Goal: Task Accomplishment & Management: Manage account settings

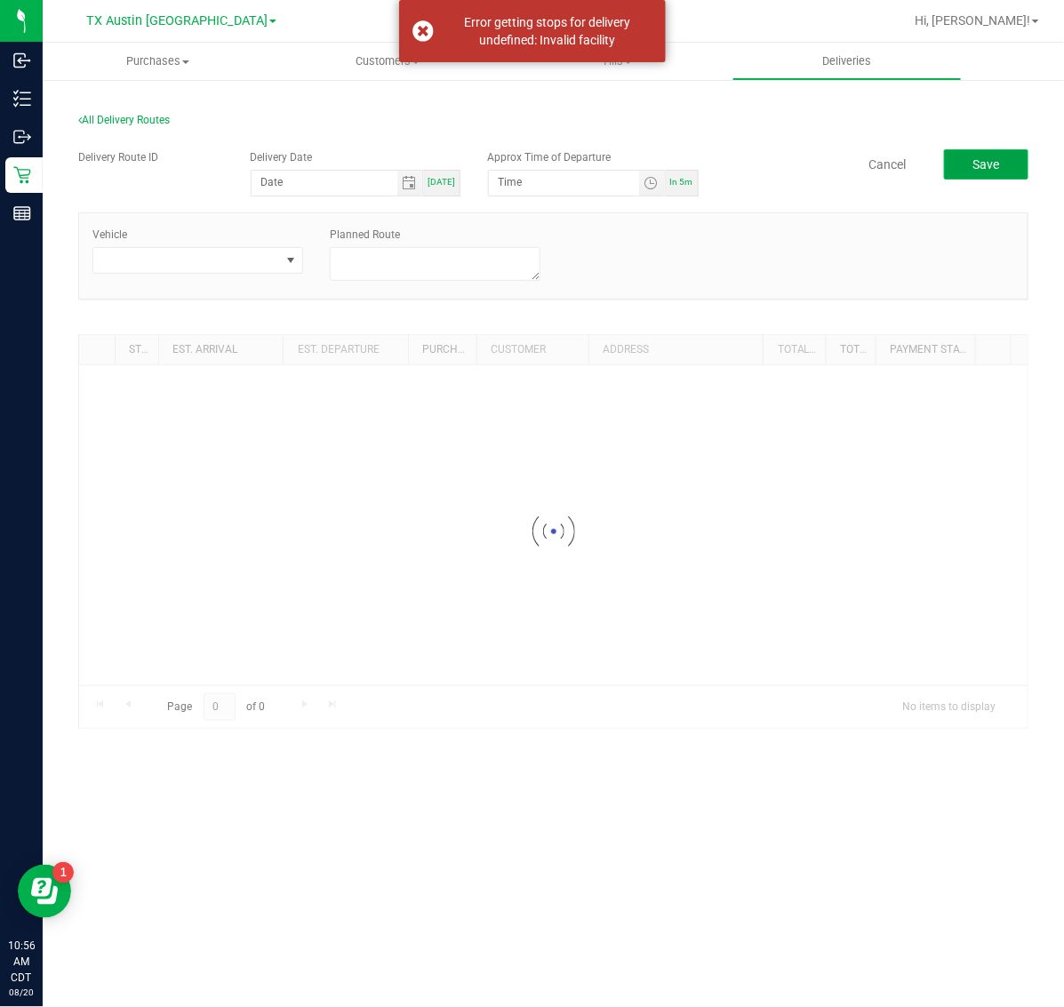
click at [983, 160] on span "Save" at bounding box center [986, 164] width 27 height 14
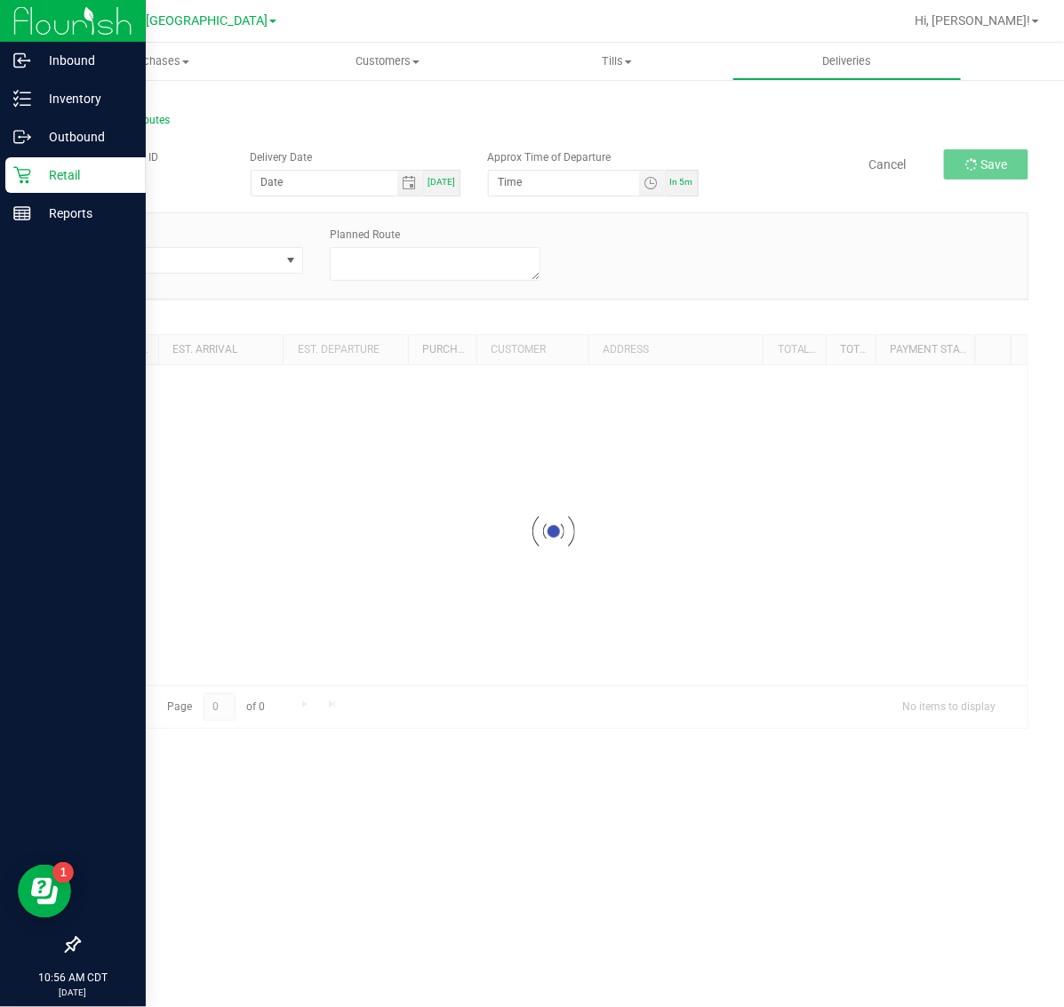
click at [60, 173] on p "Retail" at bounding box center [84, 174] width 107 height 21
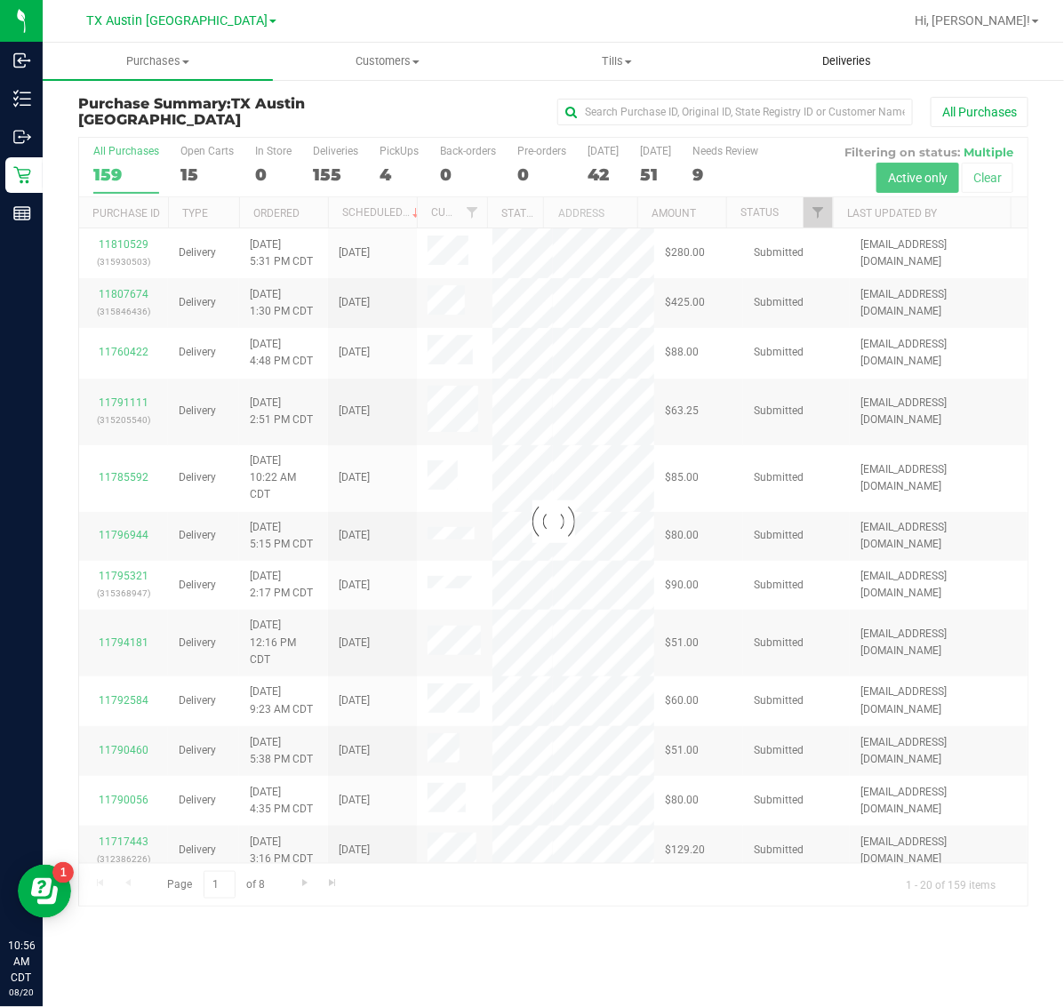
click at [845, 58] on span "Deliveries" at bounding box center [846, 61] width 97 height 16
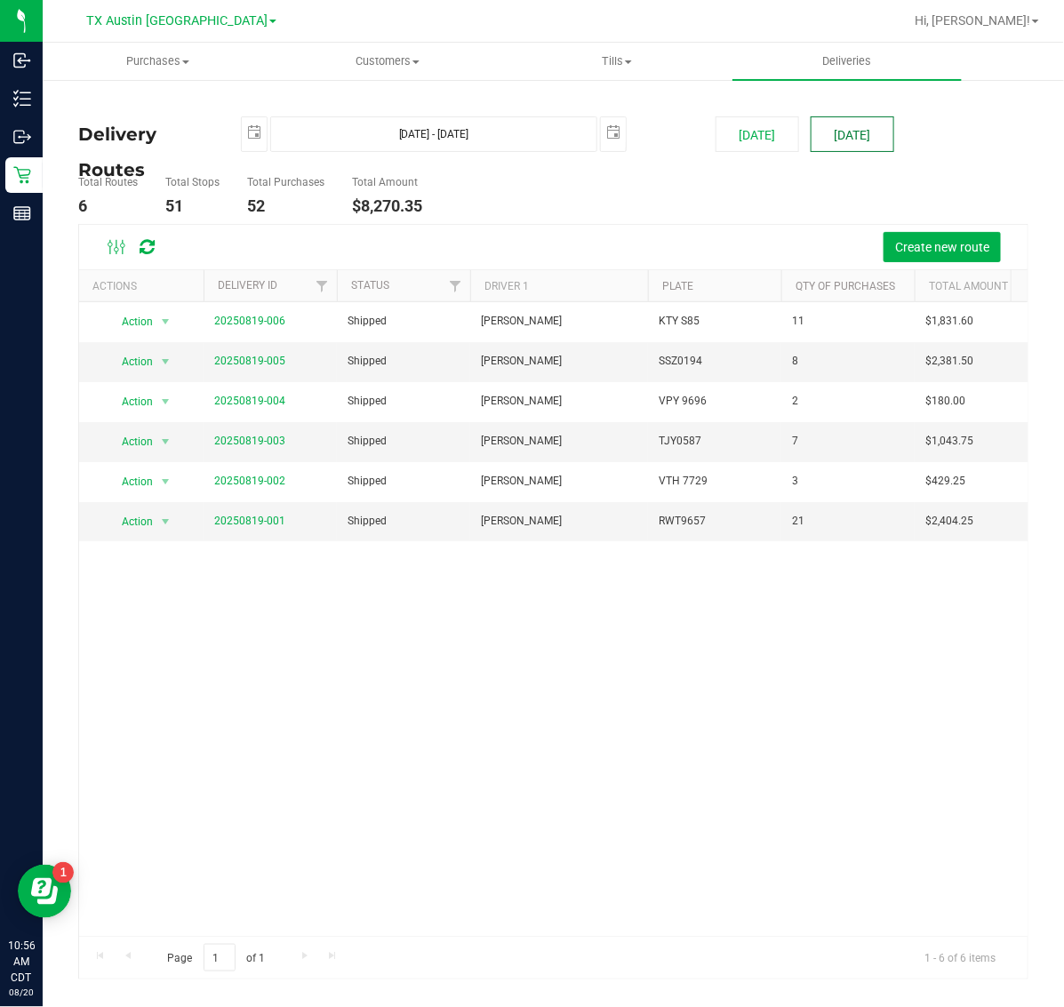
click at [864, 140] on button "[DATE]" at bounding box center [853, 134] width 84 height 36
type input "[DATE] - [DATE]"
type input "[DATE]"
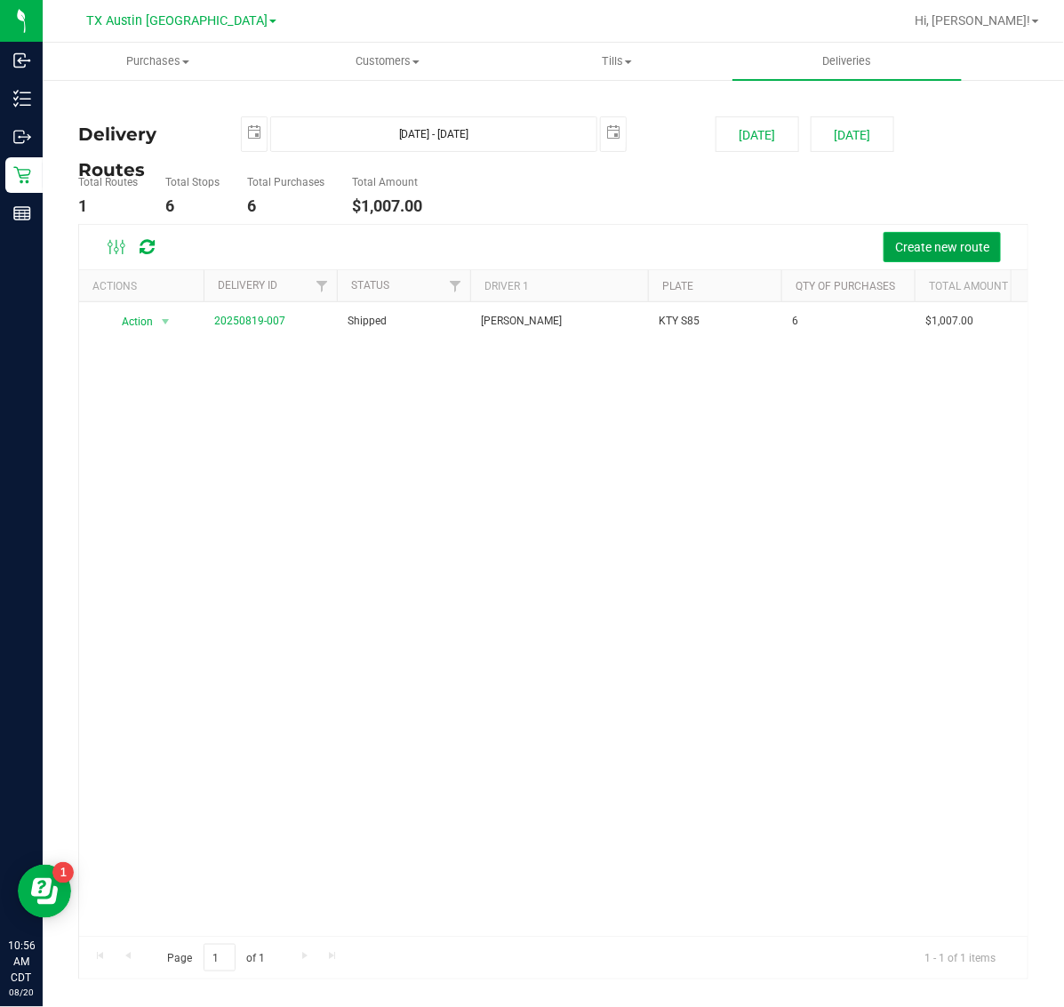
click at [930, 245] on span "Create new route" at bounding box center [942, 247] width 94 height 14
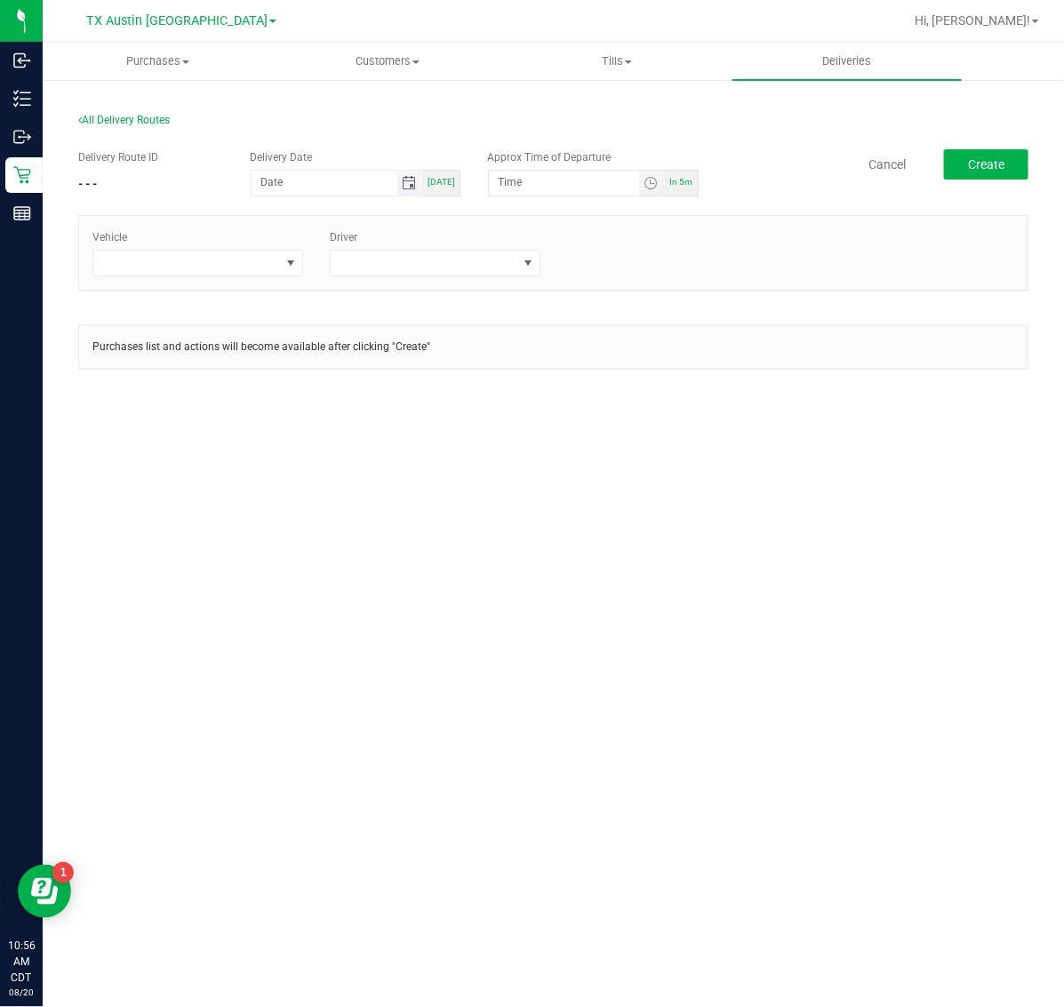
click at [406, 187] on span "Toggle calendar" at bounding box center [409, 183] width 14 height 14
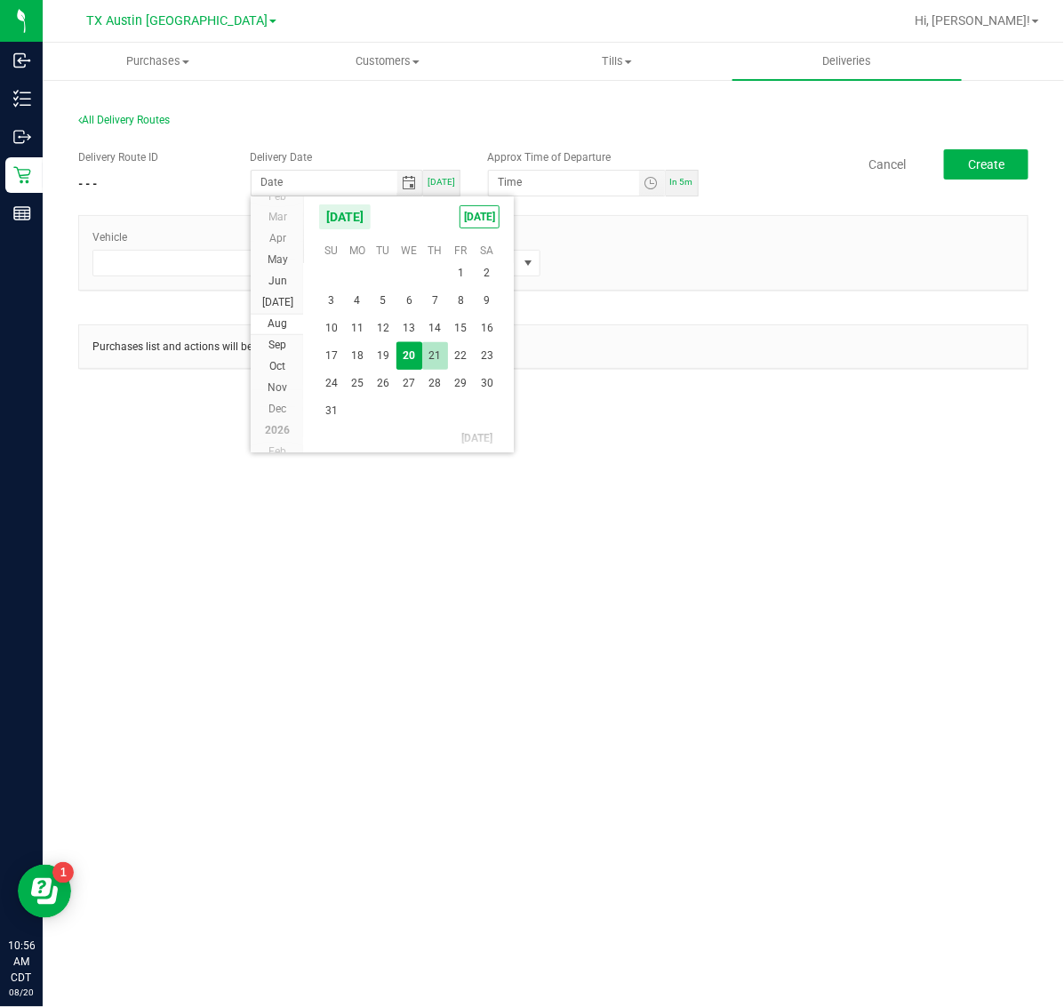
click at [437, 349] on span "21" at bounding box center [435, 356] width 26 height 28
type input "[DATE]"
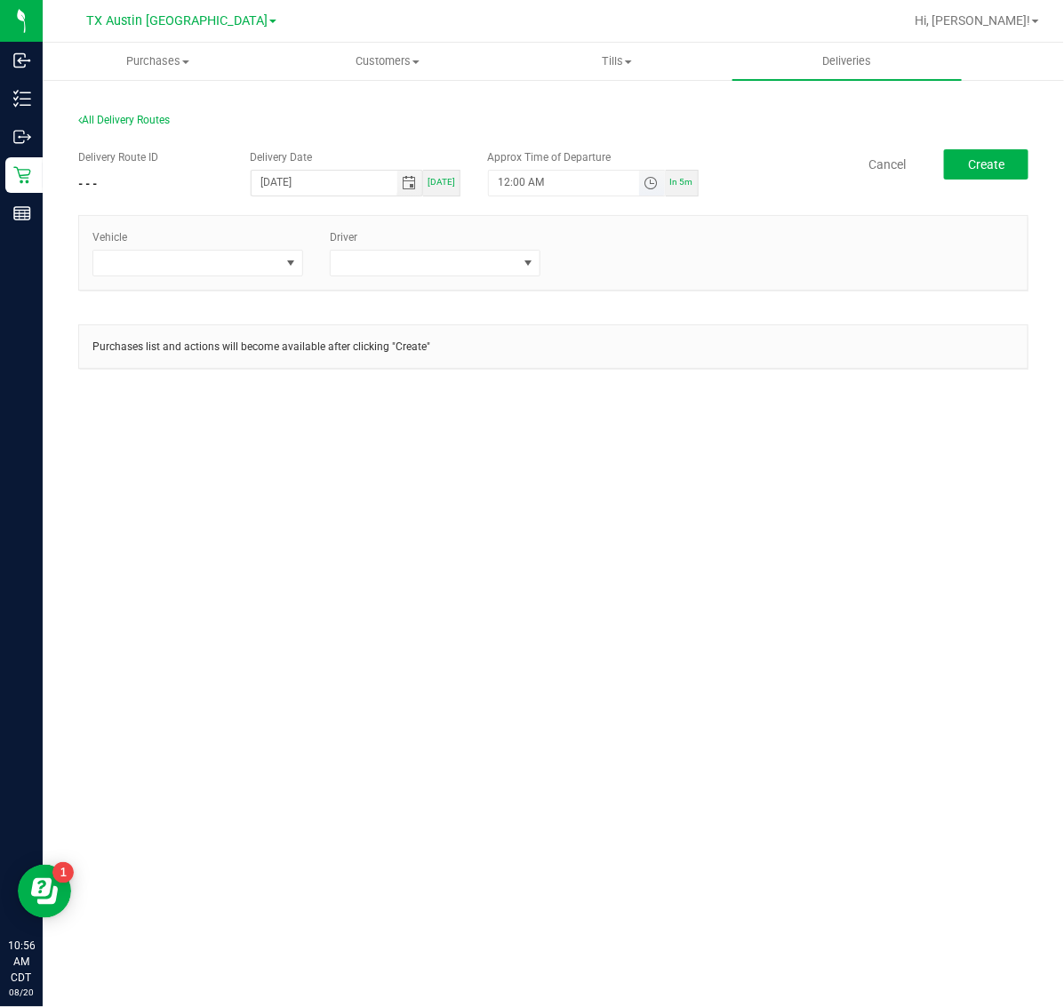
click at [658, 178] on span "Toggle time list" at bounding box center [651, 183] width 14 height 14
click at [522, 383] on span "5" at bounding box center [525, 382] width 6 height 12
click at [634, 381] on span "AM" at bounding box center [638, 382] width 16 height 12
click at [623, 529] on button "Set" at bounding box center [618, 529] width 67 height 39
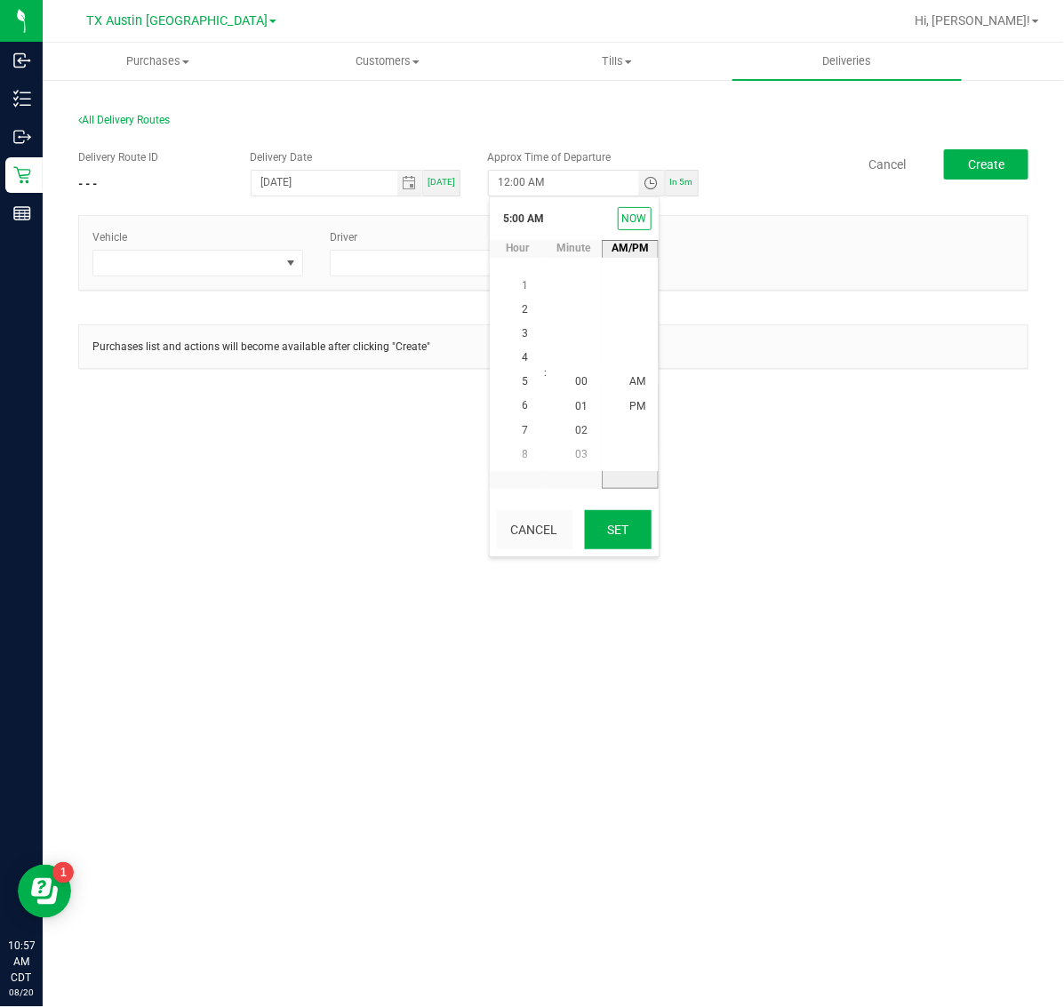
type input "5:00 AM"
click at [985, 164] on span "Create" at bounding box center [986, 164] width 36 height 14
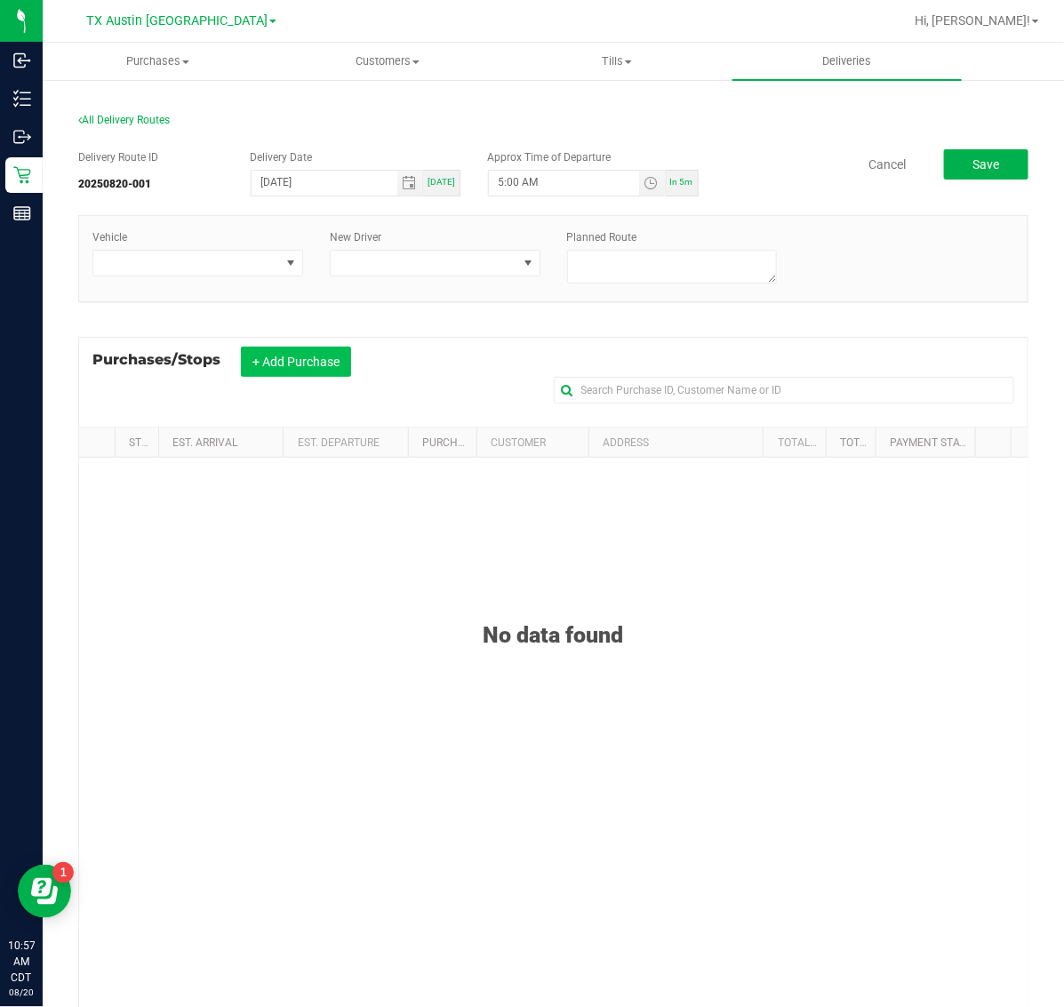
click at [273, 367] on button "+ Add Purchase" at bounding box center [296, 362] width 110 height 30
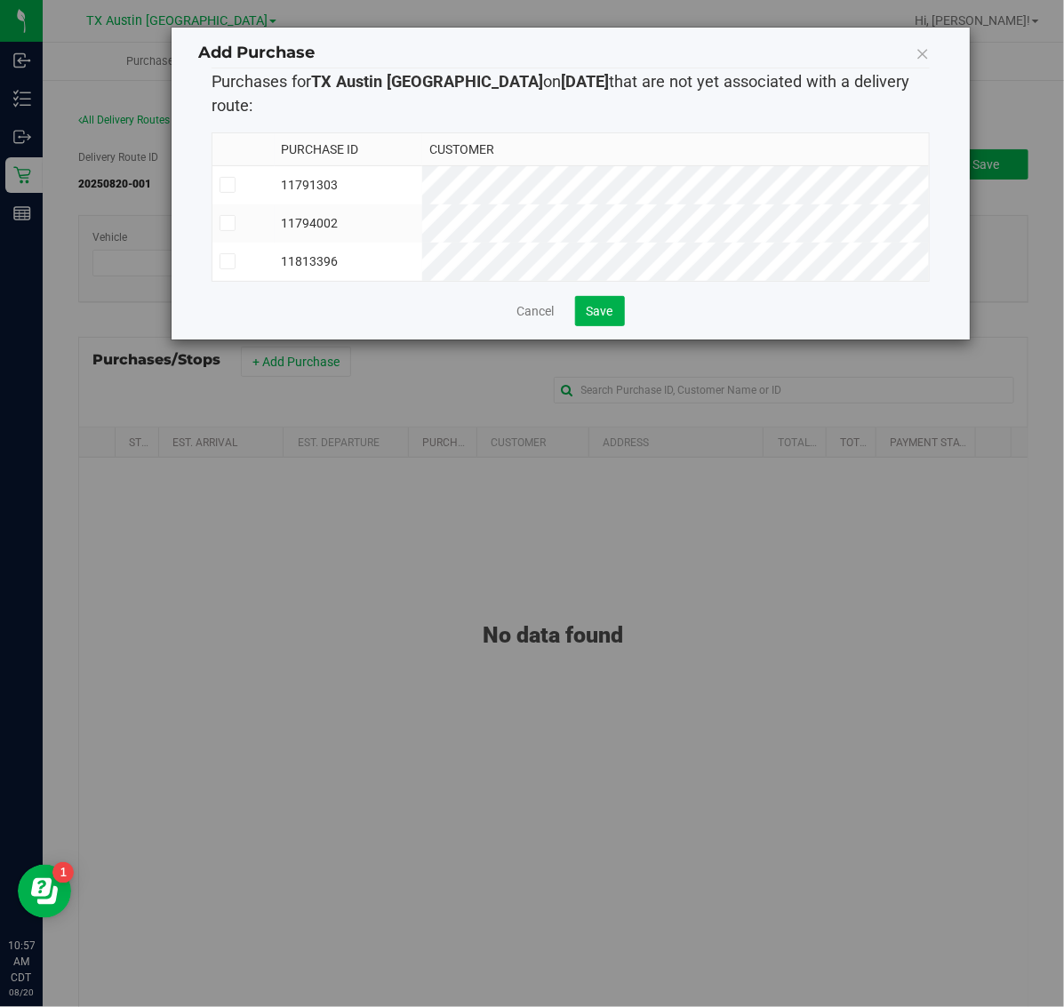
click at [423, 243] on td "11813396" at bounding box center [349, 262] width 148 height 38
click at [611, 296] on button "Save" at bounding box center [600, 311] width 50 height 30
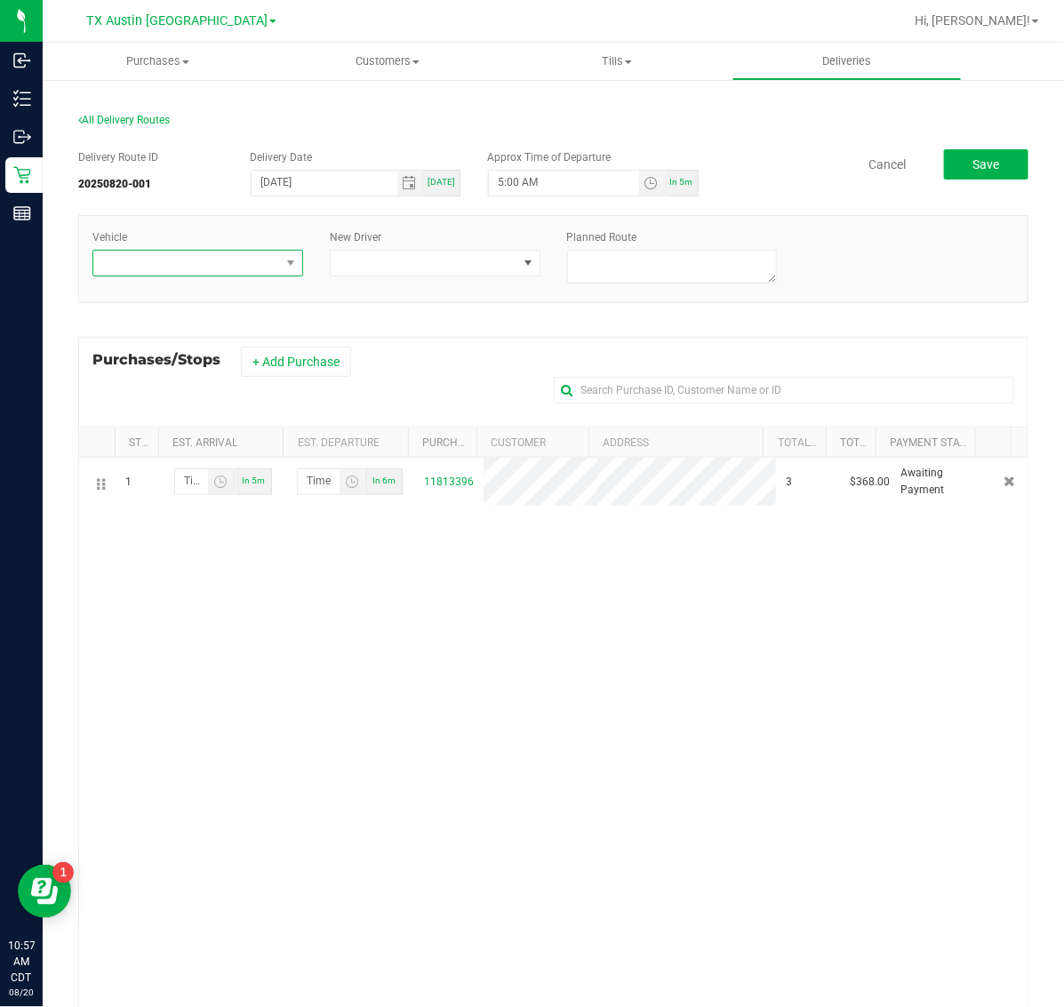
click at [225, 273] on span at bounding box center [186, 263] width 187 height 25
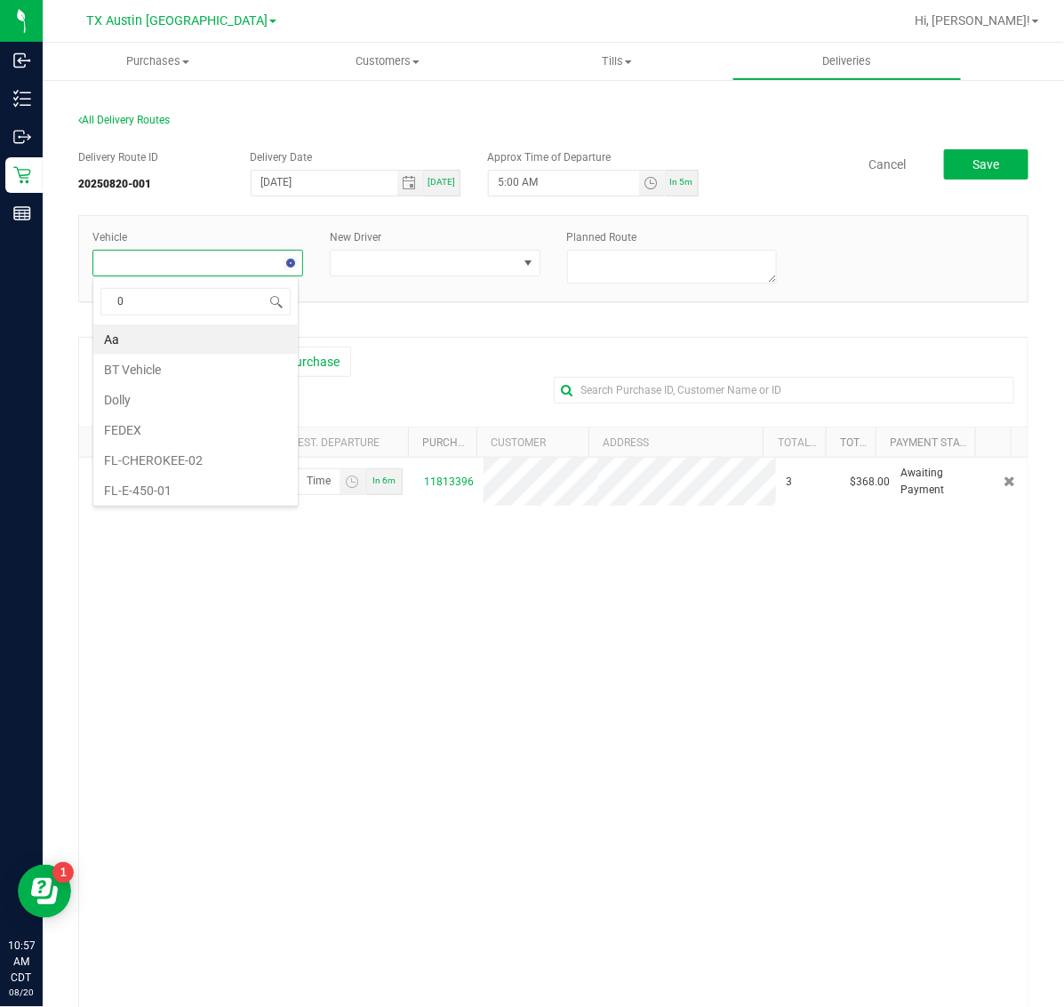
type input "03"
click at [229, 486] on li "TX-TRAX-03" at bounding box center [195, 487] width 205 height 30
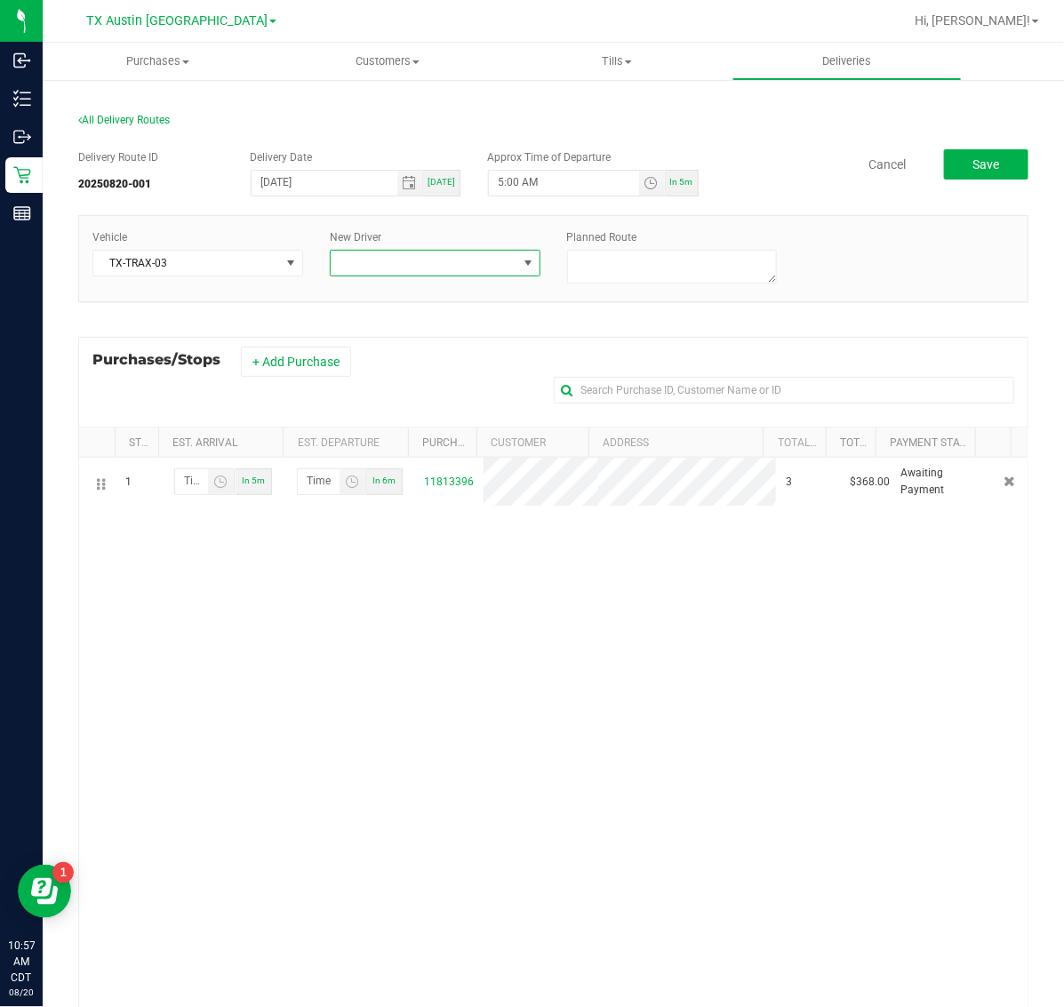
click at [437, 252] on span at bounding box center [424, 263] width 187 height 25
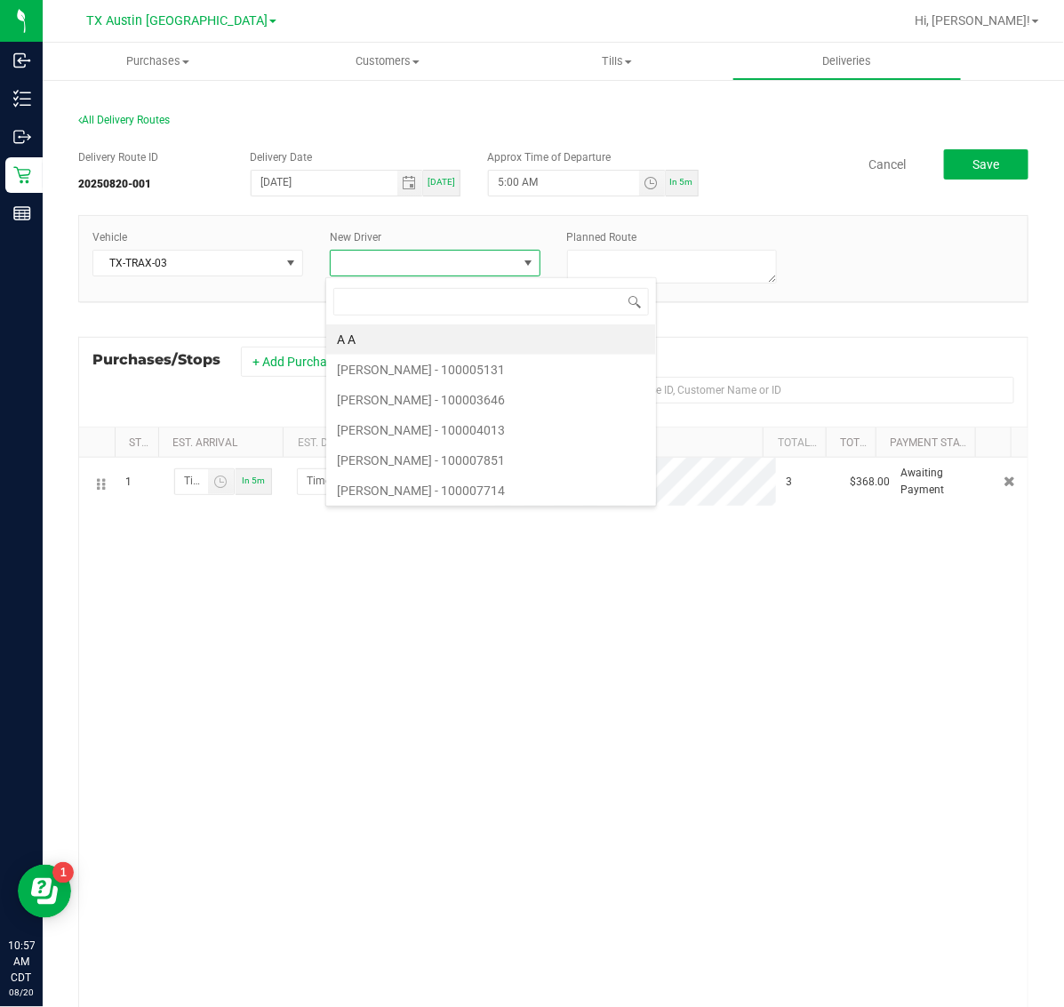
scroll to position [28, 205]
type input "cast"
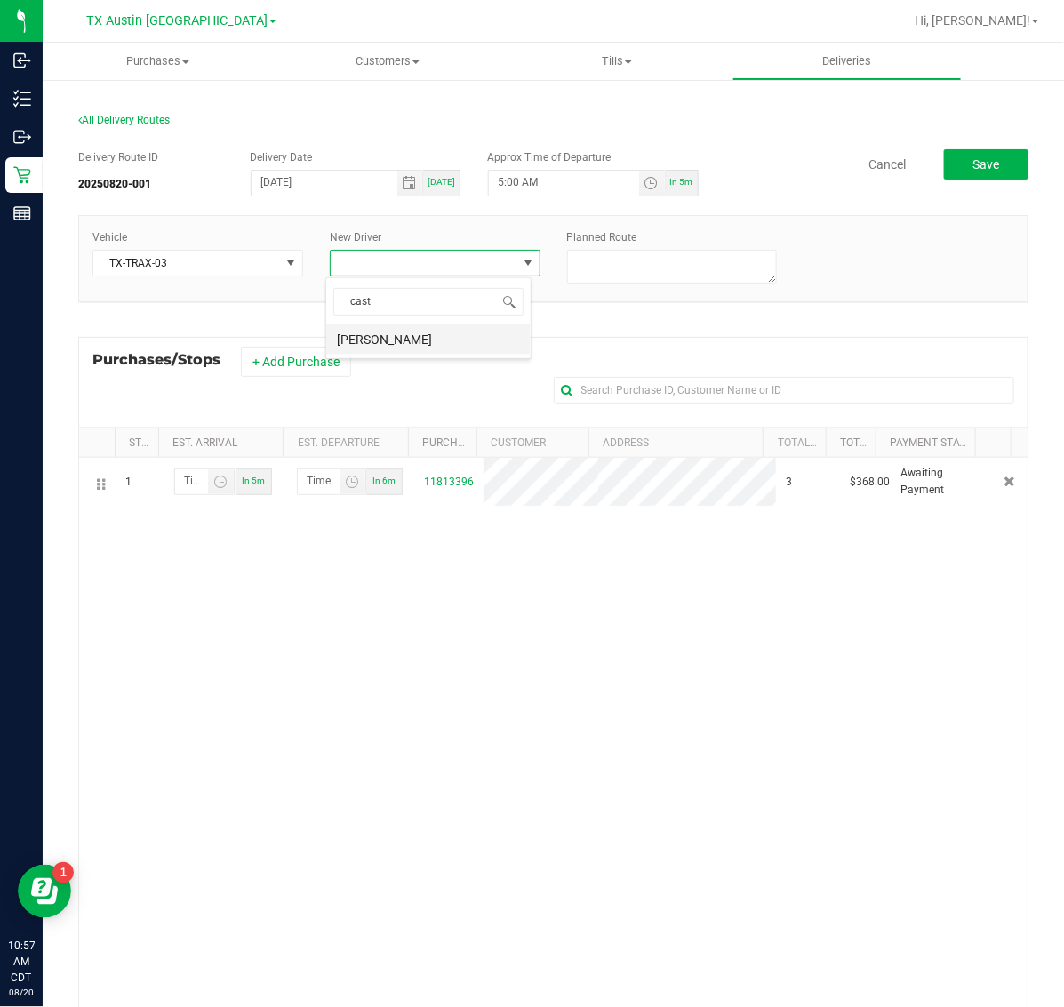
click at [438, 351] on li "[PERSON_NAME]" at bounding box center [428, 340] width 205 height 30
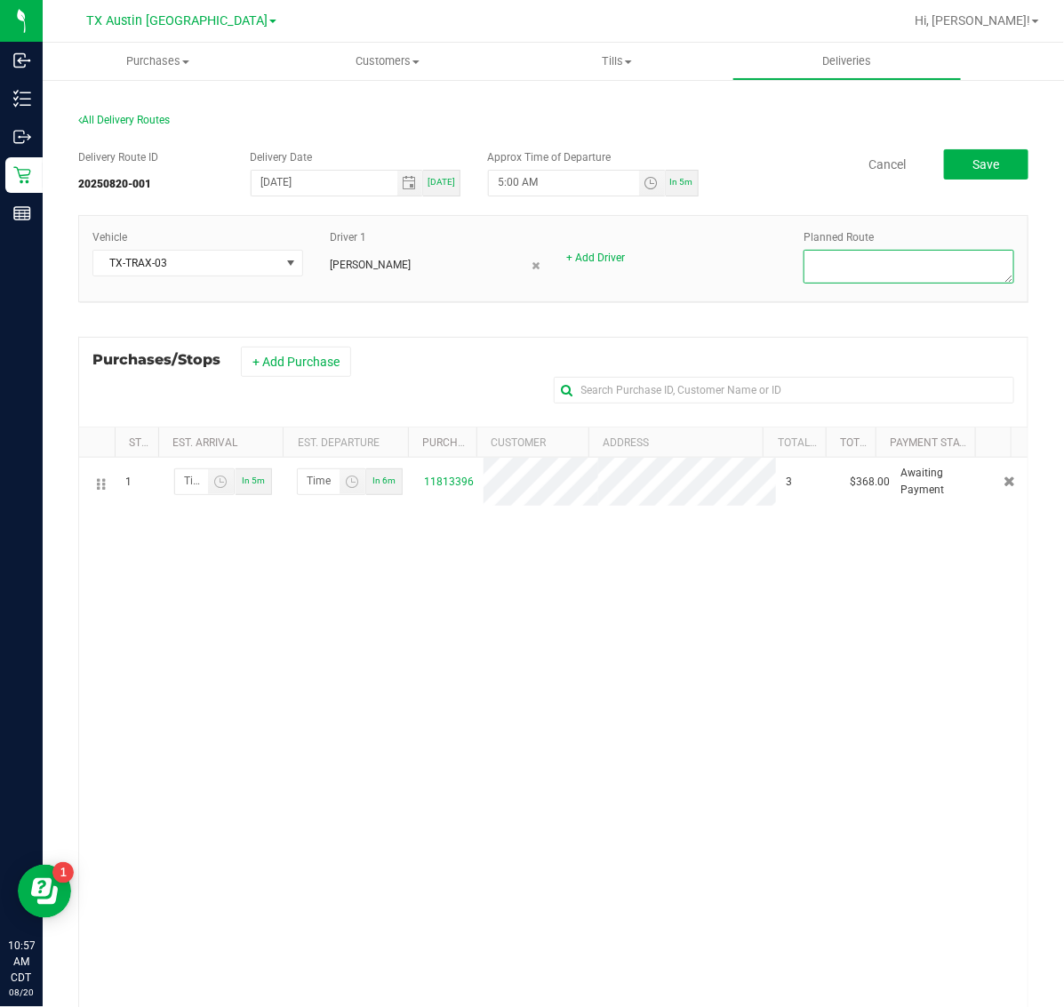
click at [873, 265] on textarea at bounding box center [909, 267] width 211 height 34
type textarea "[PERSON_NAME]"
click at [973, 171] on span "Save" at bounding box center [986, 164] width 27 height 14
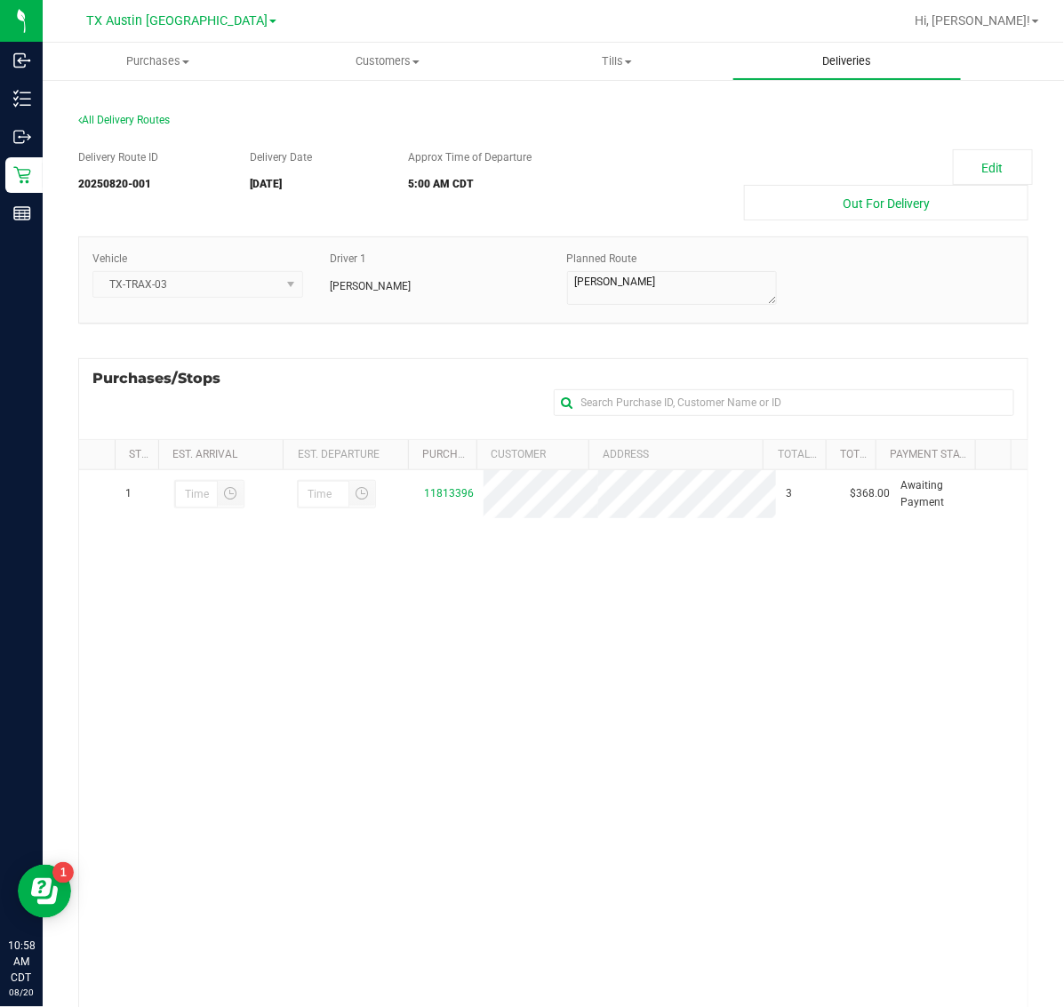
click at [846, 73] on uib-tab-heading "Deliveries" at bounding box center [848, 62] width 229 height 36
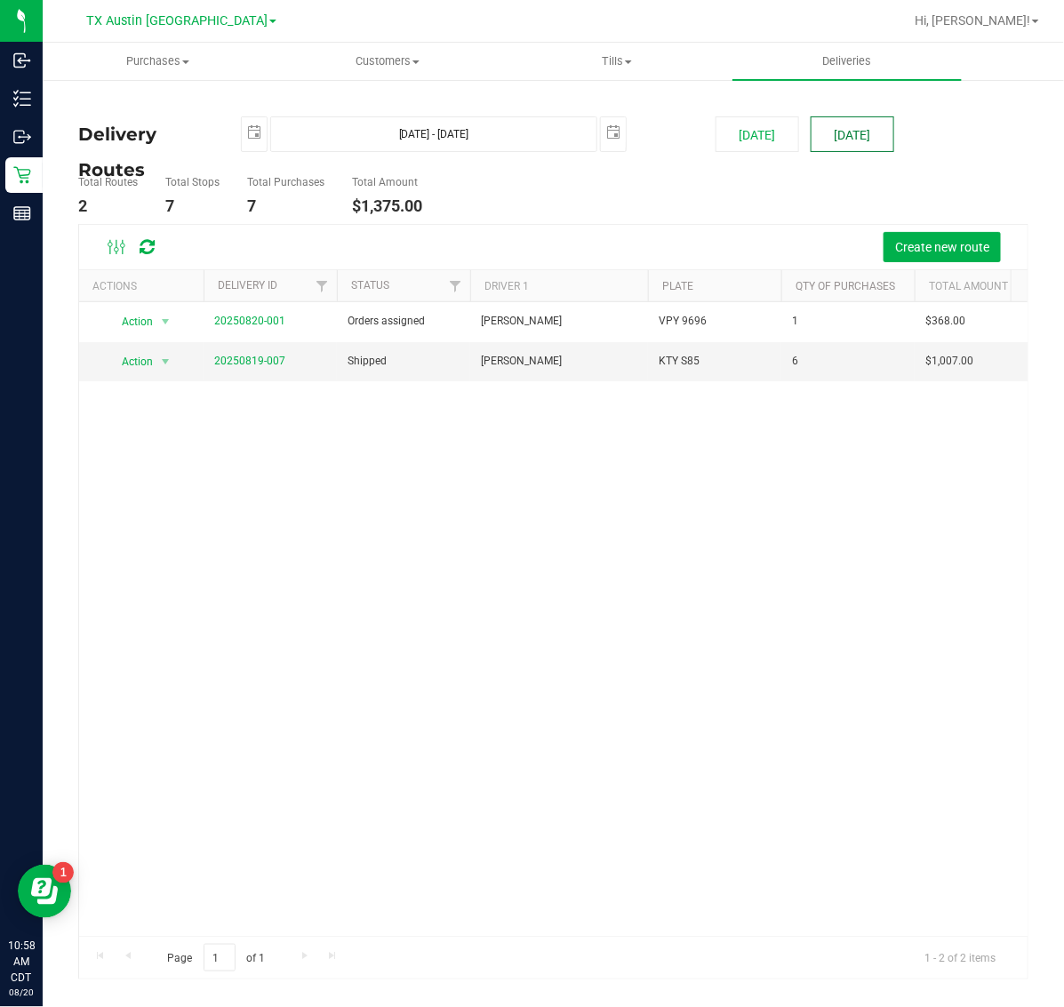
click at [851, 142] on button "[DATE]" at bounding box center [853, 134] width 84 height 36
click at [910, 251] on span "Create new route" at bounding box center [942, 247] width 94 height 14
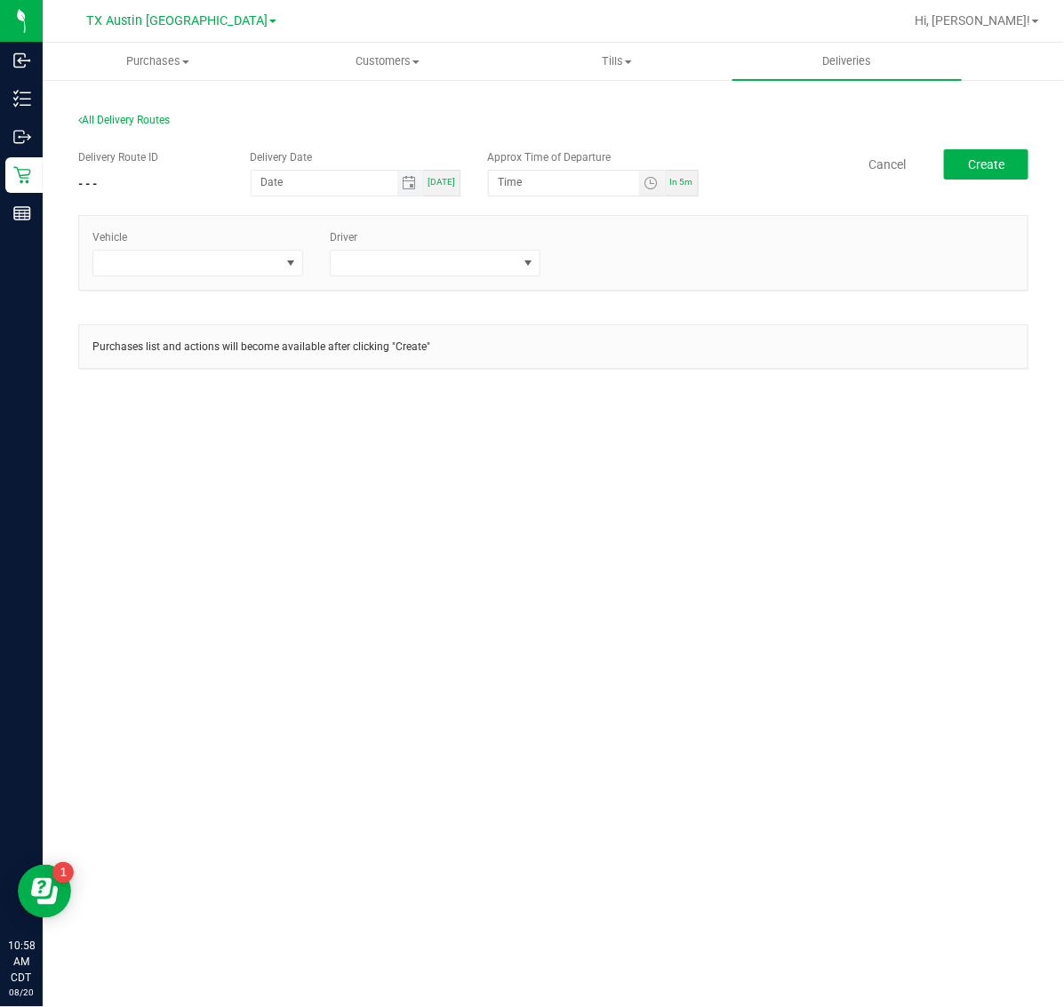
click at [407, 191] on span "Toggle calendar" at bounding box center [410, 183] width 26 height 25
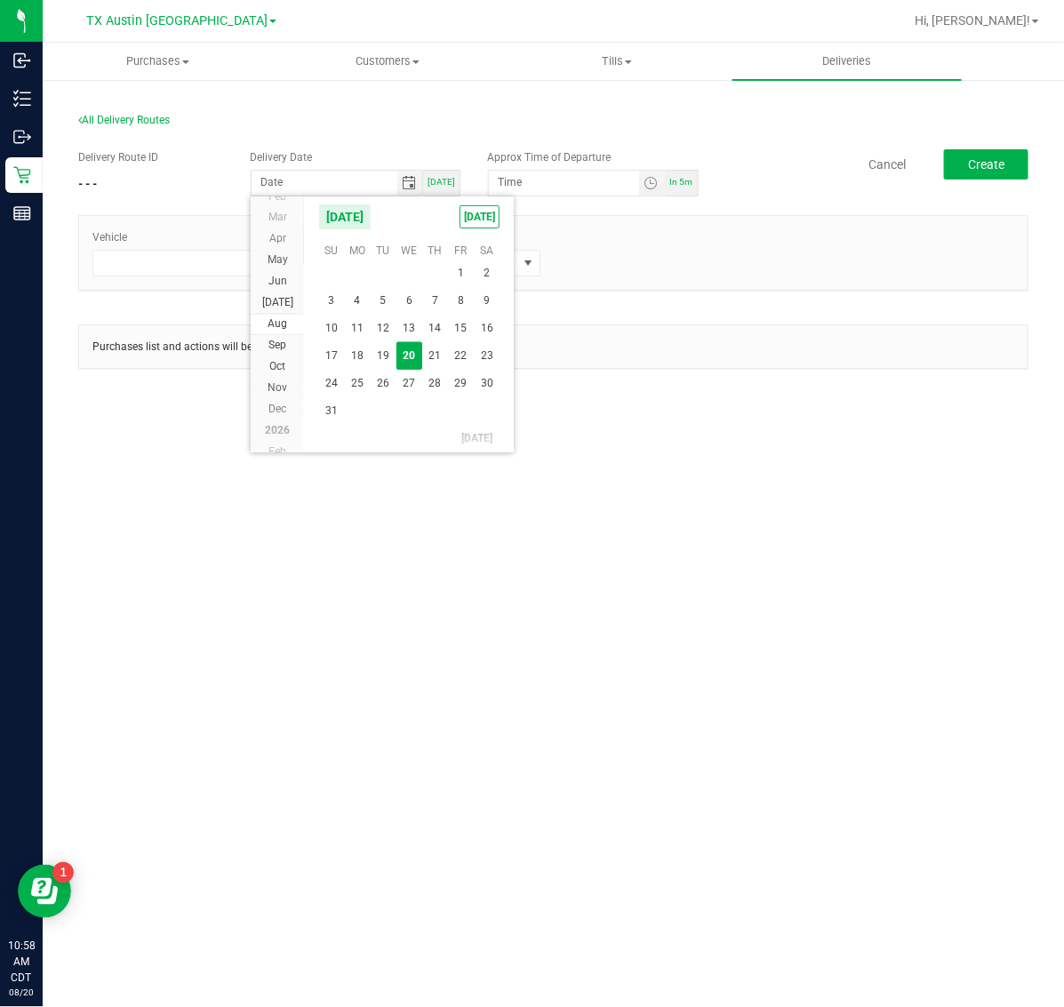
click at [425, 356] on span "21" at bounding box center [435, 356] width 26 height 28
type input "[DATE]"
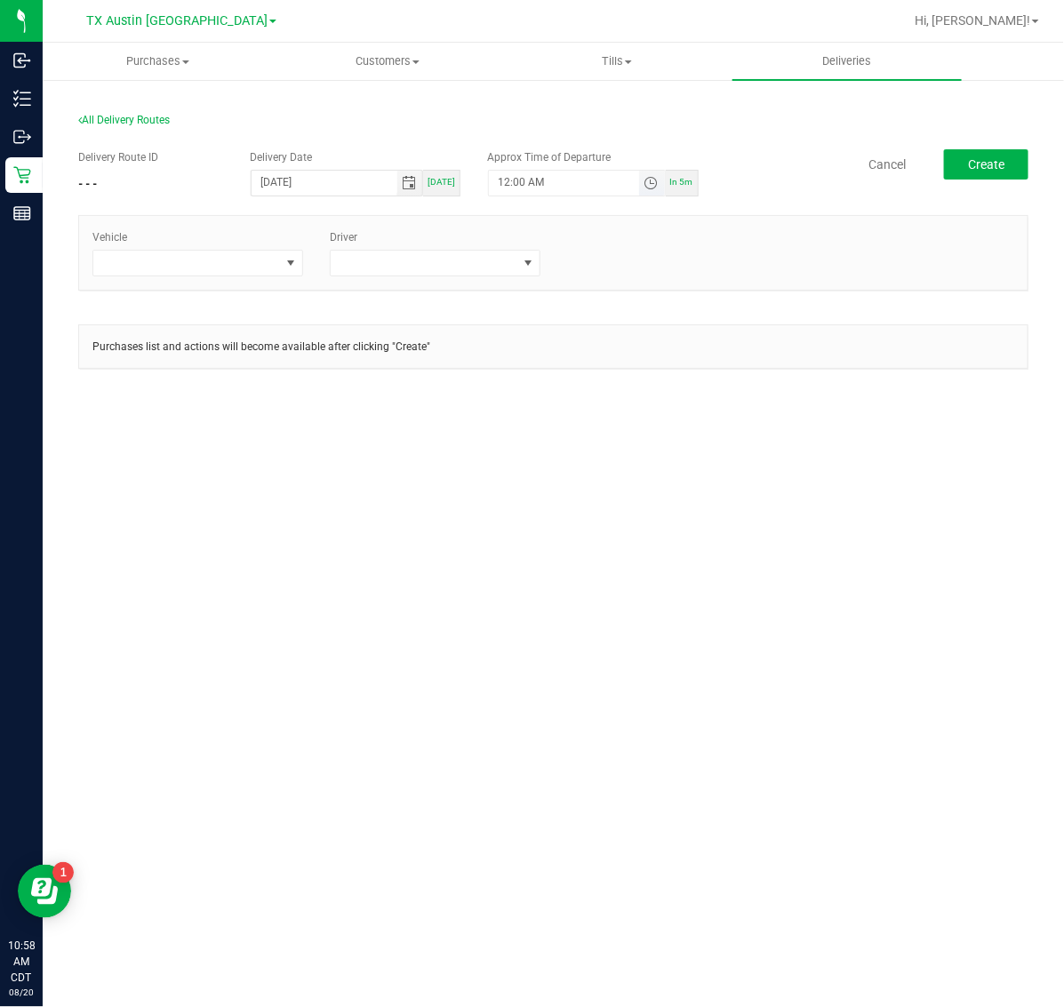
click at [656, 189] on span "Toggle time list" at bounding box center [651, 183] width 14 height 14
click at [522, 381] on span "5" at bounding box center [525, 382] width 6 height 12
click at [630, 381] on span "AM" at bounding box center [638, 382] width 16 height 12
click at [633, 526] on button "Set" at bounding box center [618, 529] width 67 height 39
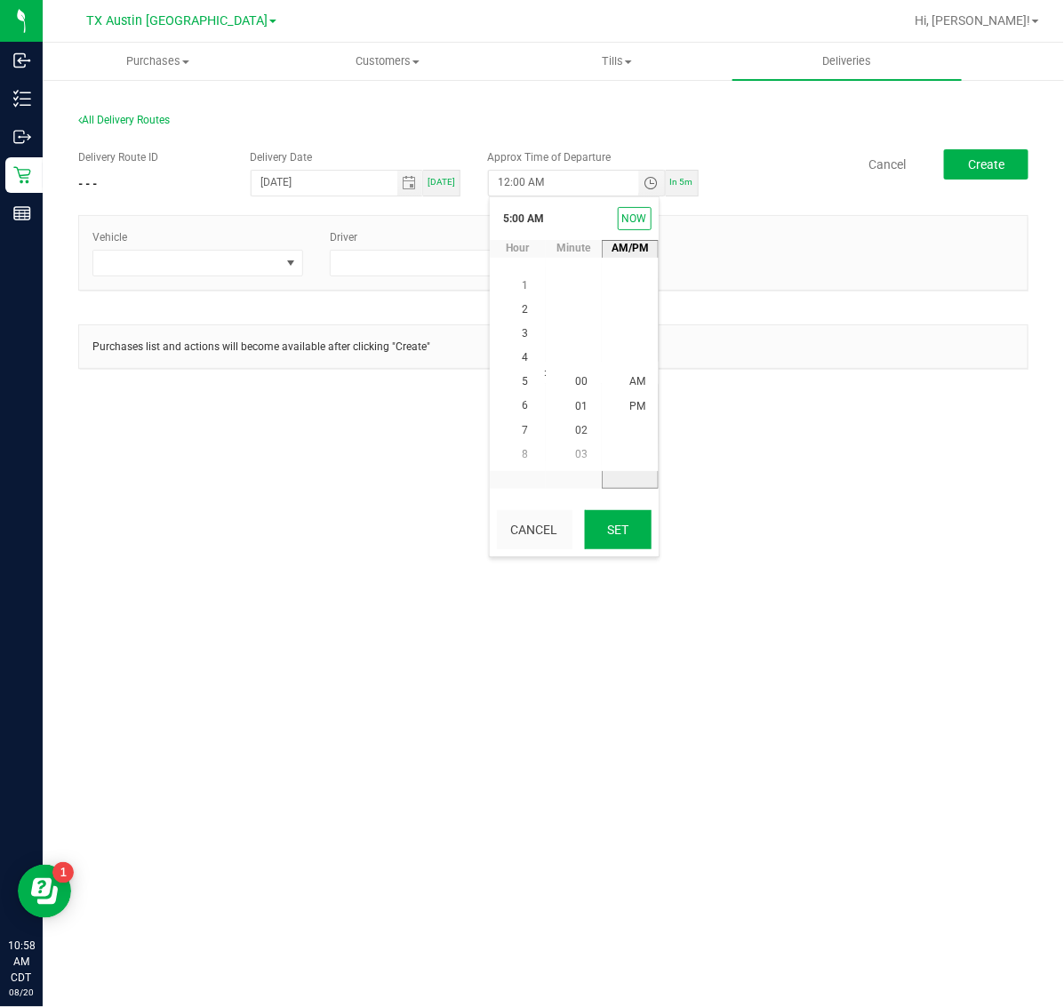
type input "5:00 AM"
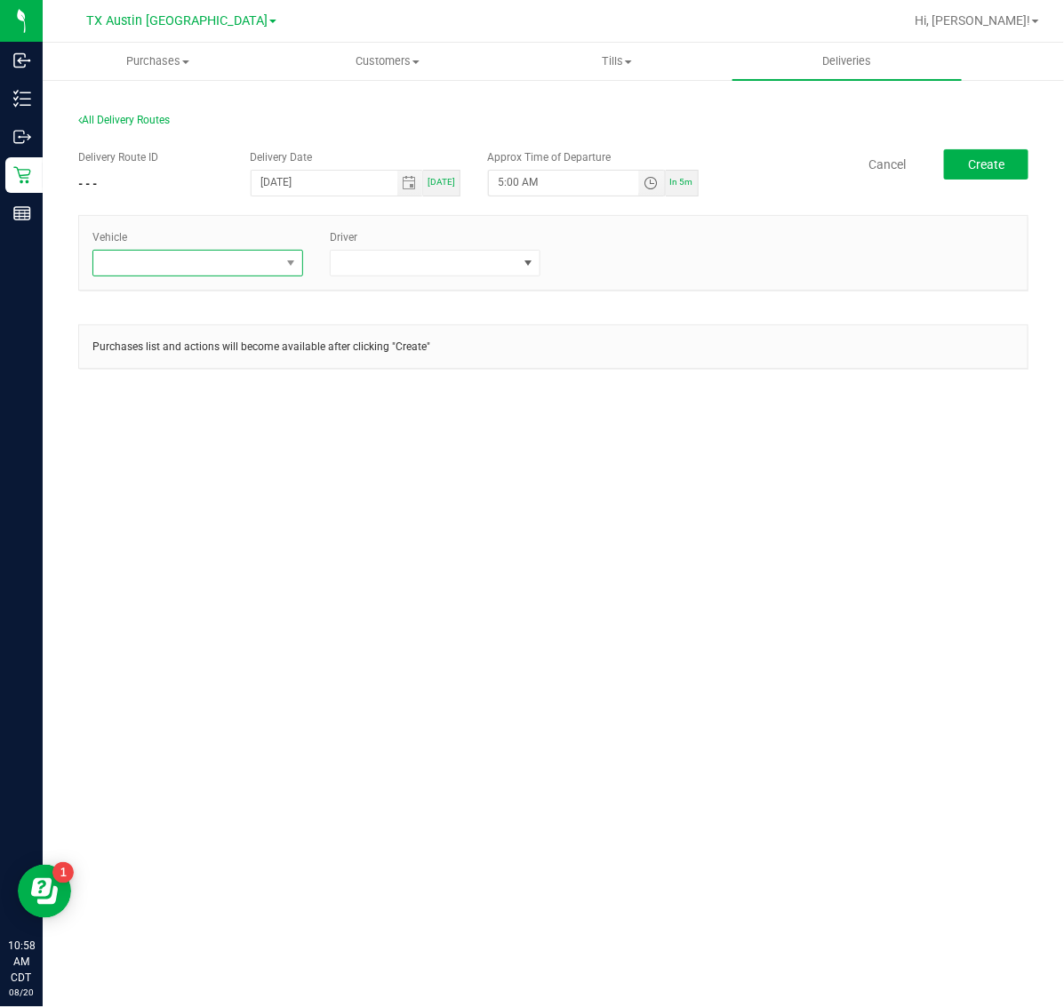
click at [225, 268] on span at bounding box center [186, 263] width 187 height 25
type input "11"
click at [220, 339] on li "TX-ROGUE-11" at bounding box center [197, 340] width 209 height 30
click at [434, 268] on span at bounding box center [424, 263] width 187 height 25
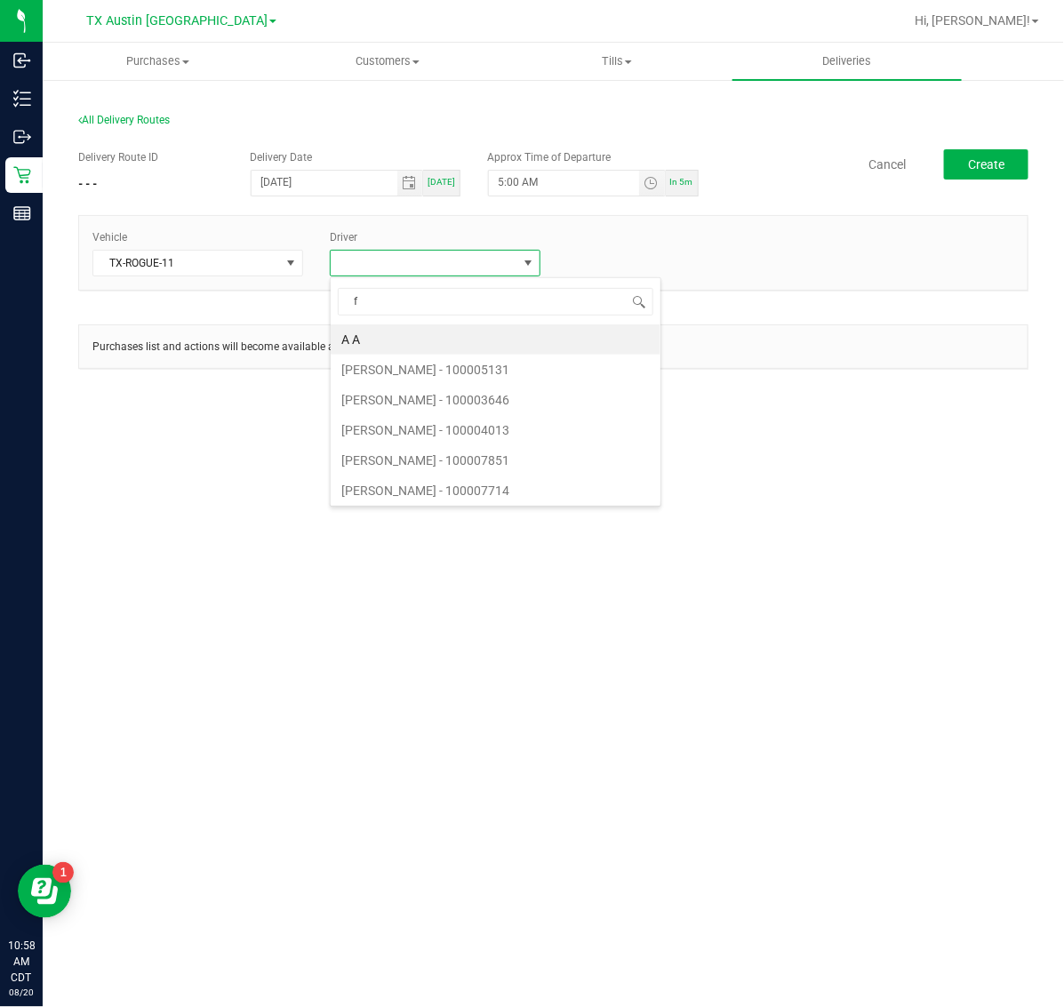
type input "fl"
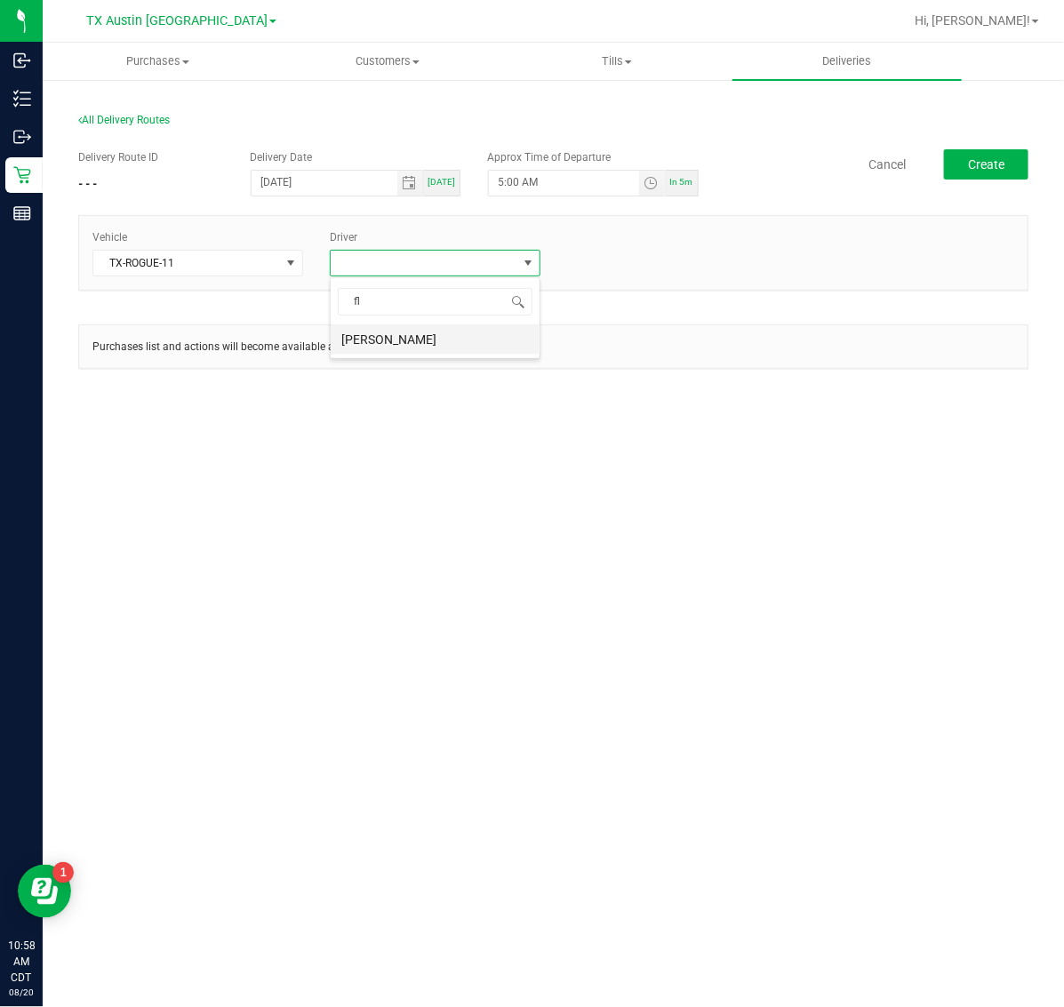
click at [419, 342] on li "[PERSON_NAME]" at bounding box center [435, 340] width 209 height 30
click at [1023, 156] on button "Create" at bounding box center [986, 164] width 84 height 30
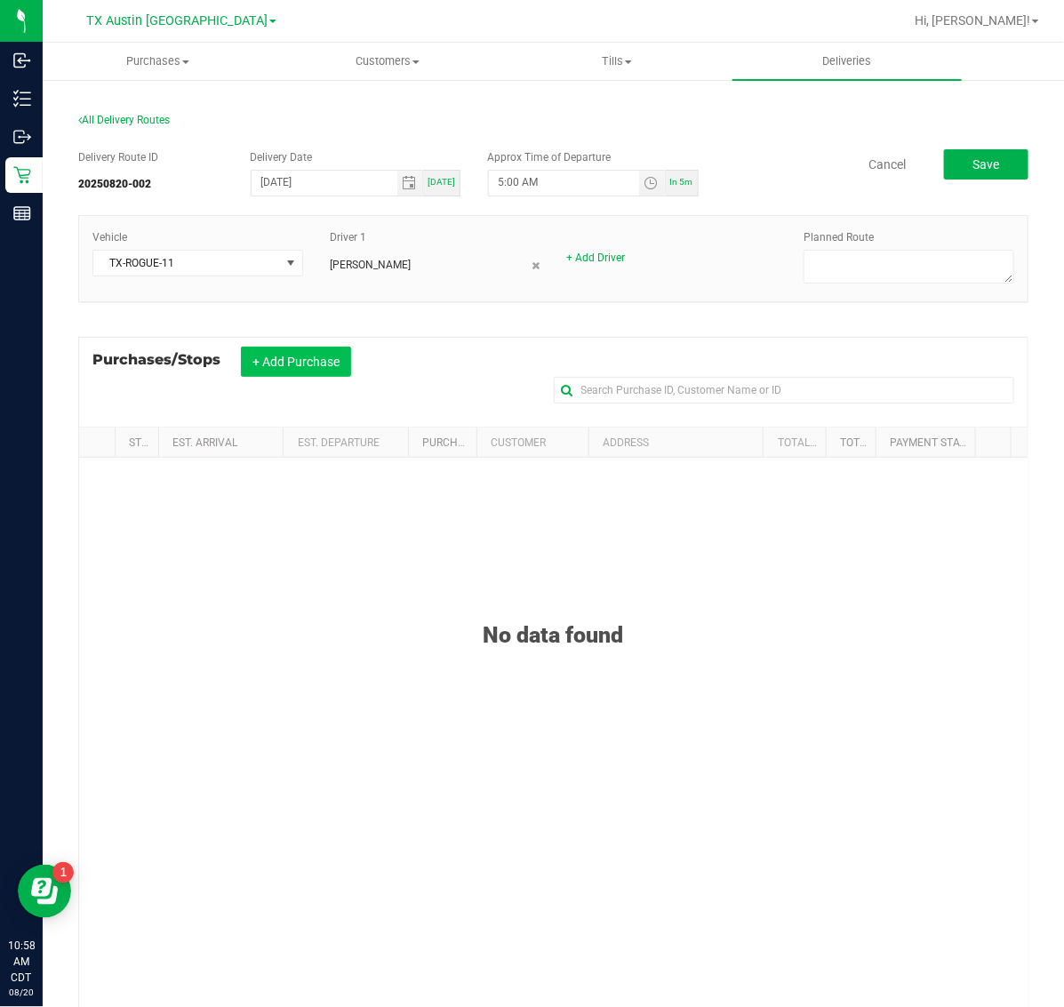
click at [311, 357] on button "+ Add Purchase" at bounding box center [296, 362] width 110 height 30
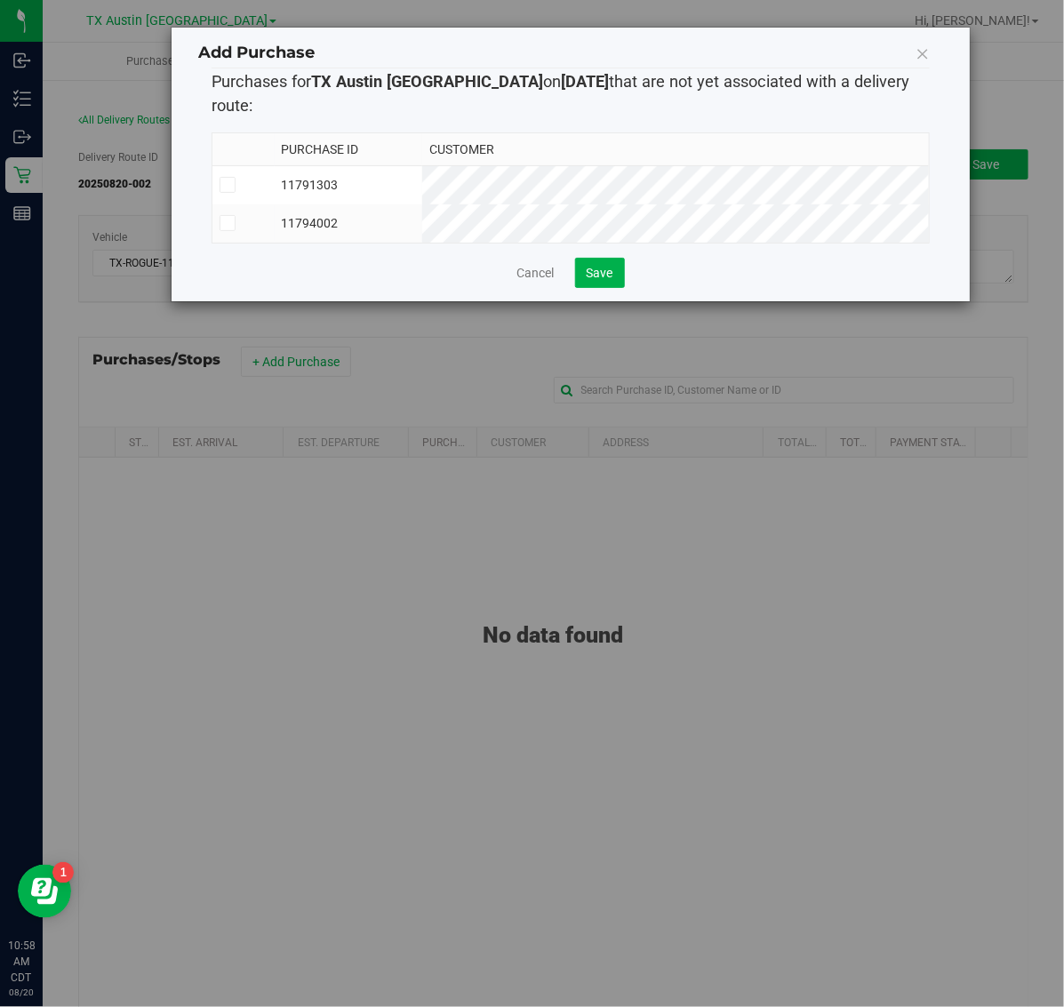
click at [423, 165] on td "11791303" at bounding box center [349, 184] width 148 height 39
click at [423, 205] on td "11794002" at bounding box center [349, 224] width 148 height 38
click at [602, 269] on span "Save" at bounding box center [600, 273] width 27 height 14
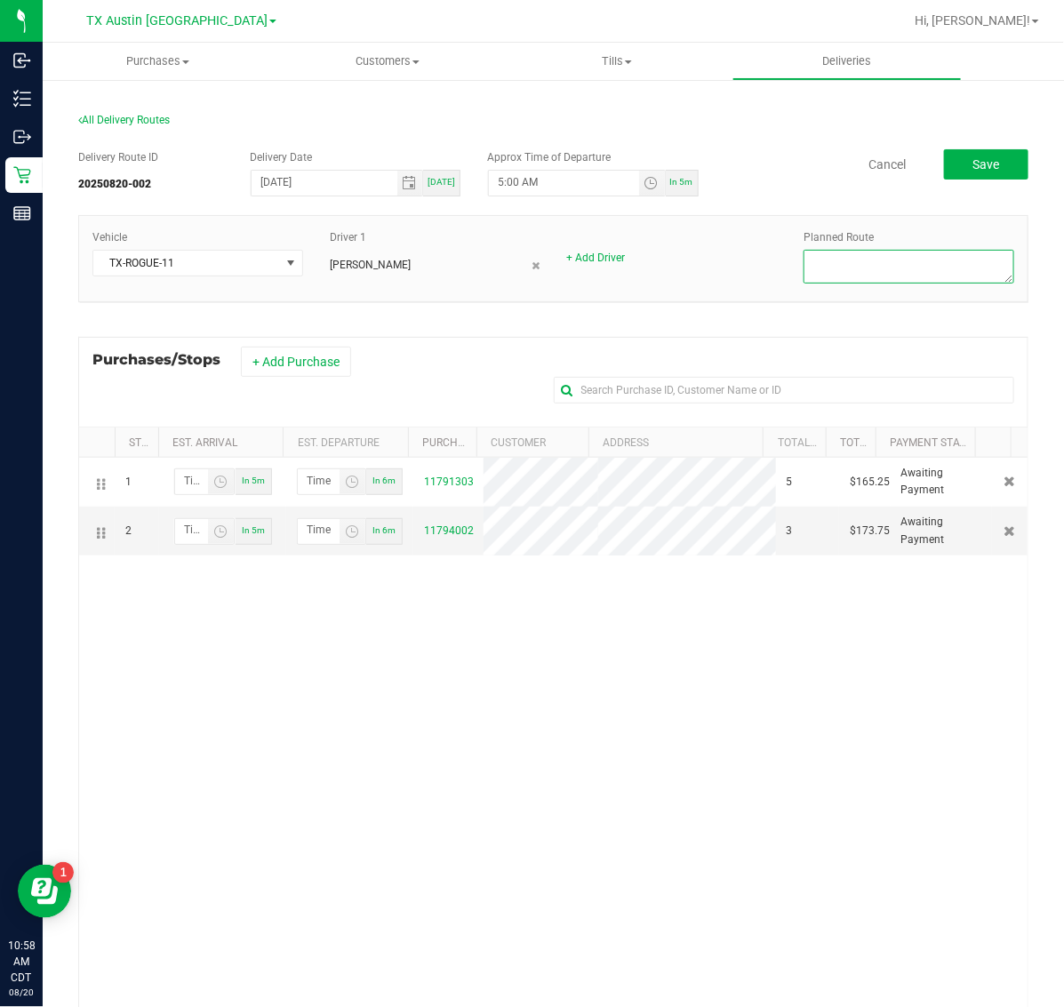
click at [939, 265] on textarea at bounding box center [909, 267] width 211 height 34
click at [918, 269] on textarea at bounding box center [909, 267] width 211 height 34
type textarea "HTX CORE"
click at [979, 151] on button "Save" at bounding box center [986, 164] width 84 height 30
